Goal: Transaction & Acquisition: Obtain resource

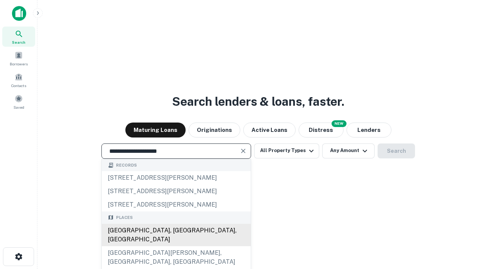
click at [176, 247] on div "Santa Monica, CA, USA" at bounding box center [176, 235] width 149 height 22
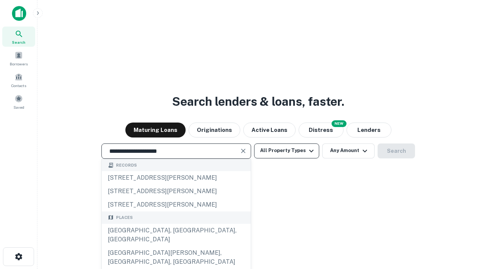
type input "**********"
click at [287, 151] on button "All Property Types" at bounding box center [286, 151] width 65 height 15
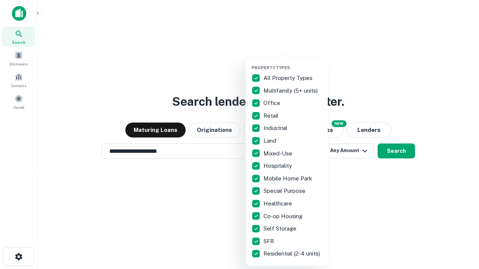
click at [293, 63] on button "button" at bounding box center [292, 63] width 82 height 0
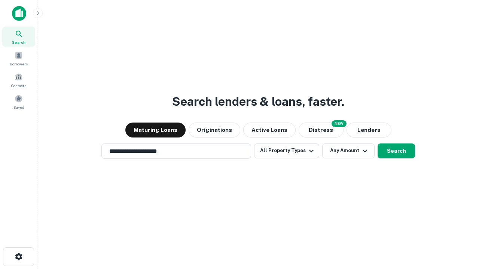
scroll to position [4, 90]
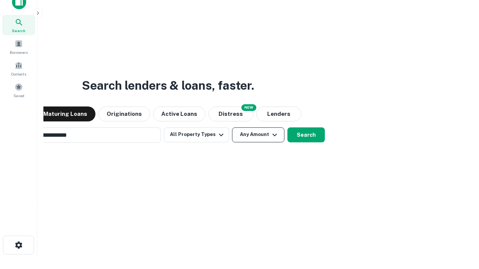
click at [232, 128] on button "Any Amount" at bounding box center [258, 135] width 52 height 15
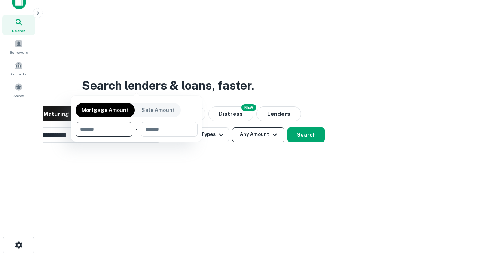
scroll to position [12, 0]
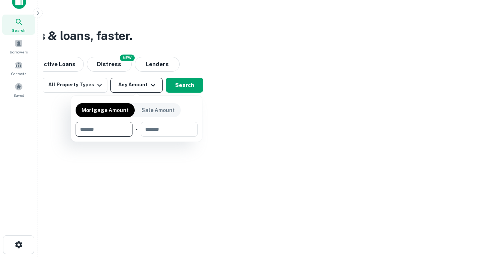
type input "*******"
click at [137, 137] on button "button" at bounding box center [137, 137] width 122 height 0
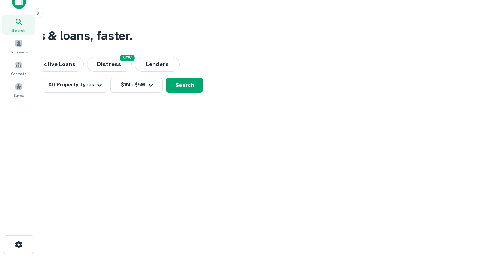
scroll to position [4, 138]
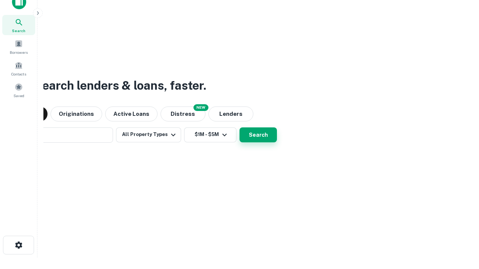
click at [239, 128] on button "Search" at bounding box center [257, 135] width 37 height 15
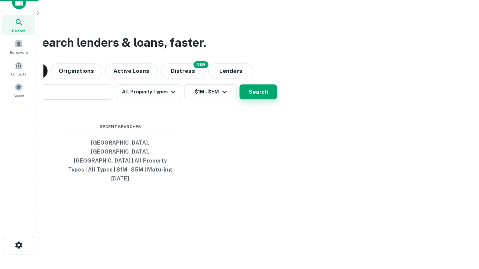
scroll to position [20, 212]
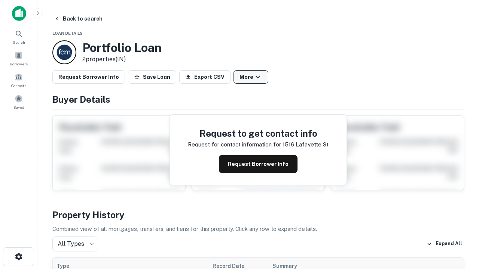
click at [251, 77] on button "More" at bounding box center [250, 76] width 35 height 13
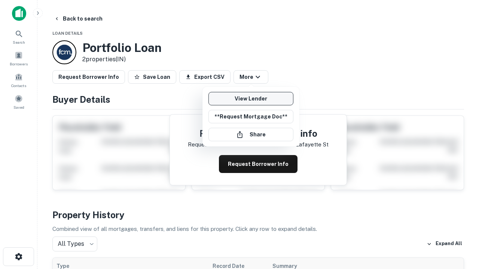
click at [251, 99] on link "View Lender" at bounding box center [250, 98] width 85 height 13
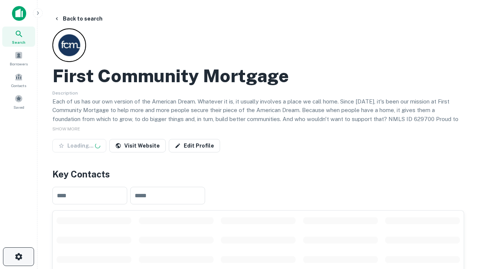
click at [18, 257] on icon "button" at bounding box center [18, 257] width 9 height 9
